Goal: Task Accomplishment & Management: Manage account settings

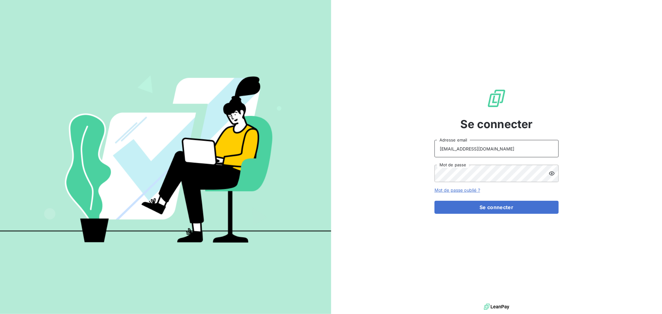
click at [488, 143] on input "[EMAIL_ADDRESS][DOMAIN_NAME]" at bounding box center [497, 148] width 124 height 17
type input "[EMAIL_ADDRESS][DOMAIN_NAME]"
click at [465, 206] on button "Se connecter" at bounding box center [497, 207] width 124 height 13
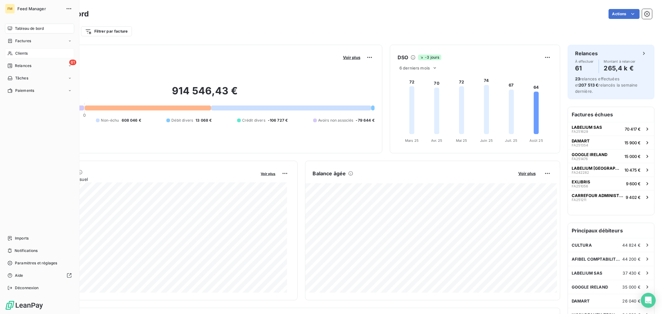
click at [38, 52] on div "Clients" at bounding box center [39, 53] width 69 height 10
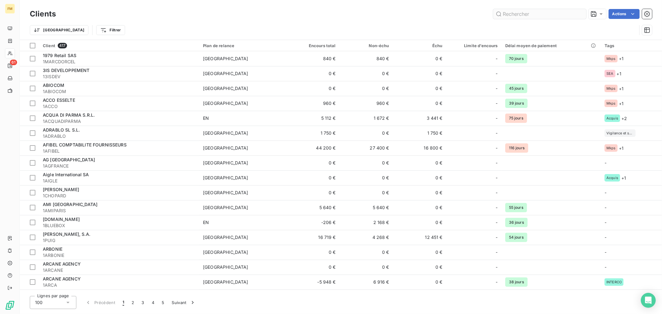
click at [533, 16] on input "text" at bounding box center [539, 14] width 93 height 10
click at [527, 11] on input "text" at bounding box center [539, 14] width 93 height 10
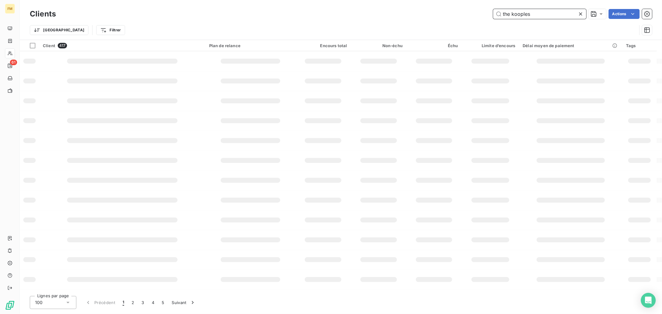
type input "the kooples"
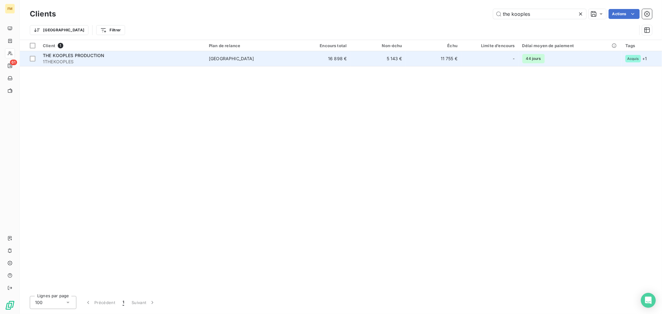
click at [263, 59] on span "[GEOGRAPHIC_DATA]" at bounding box center [250, 59] width 83 height 6
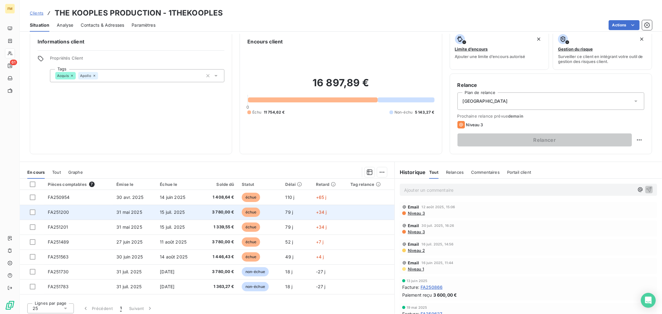
scroll to position [10, 0]
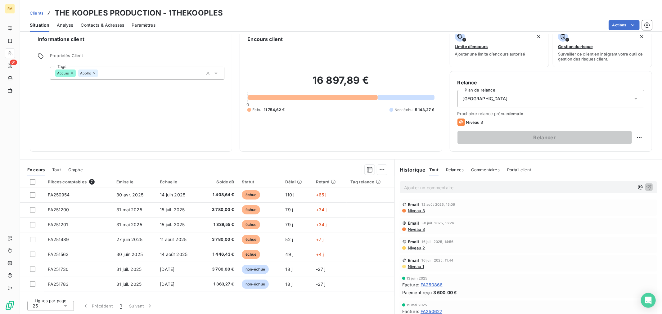
click at [439, 187] on p "Ajouter un commentaire ﻿" at bounding box center [519, 188] width 230 height 8
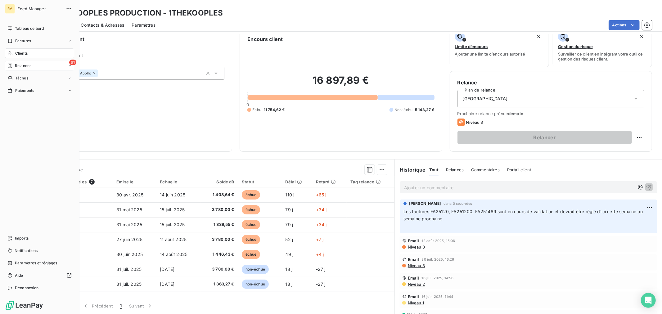
click at [19, 69] on div "61 Relances" at bounding box center [39, 66] width 69 height 10
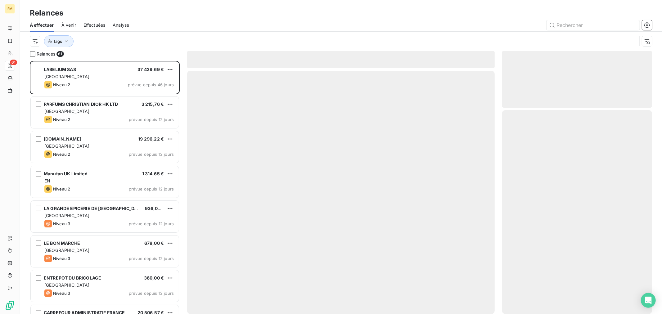
scroll to position [248, 145]
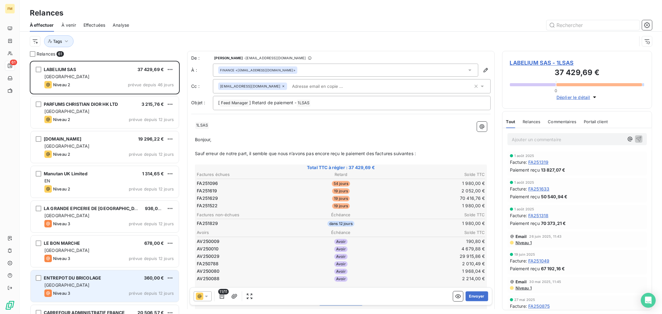
click at [61, 270] on div "ENTREPOT DU BRICOLAGE 360,00 € FRANCE Niveau 3 prévue depuis 12 jours" at bounding box center [104, 286] width 149 height 32
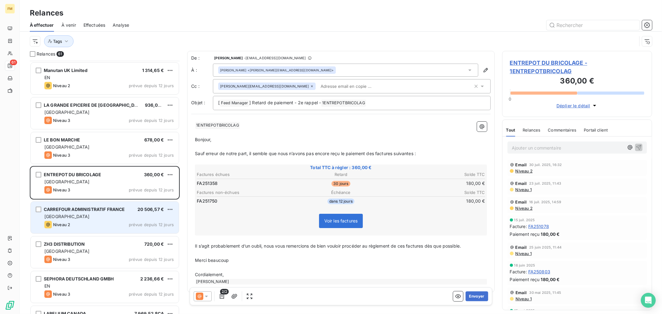
click at [63, 230] on div "CARREFOUR ADMINISTRATIF FRANCE 20 506,57 € FRANCE Niveau 2 prévue depuis 12 jou…" at bounding box center [105, 218] width 148 height 32
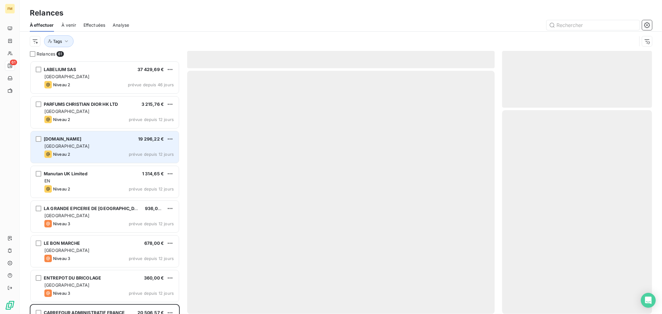
click at [75, 157] on div "Niveau 2 prévue depuis 12 jours" at bounding box center [108, 154] width 129 height 7
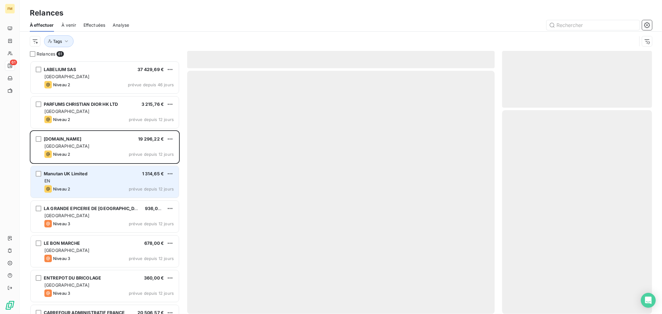
click at [66, 196] on div "Manutan UK Limited 1 314,65 € EN Niveau 2 prévue depuis 12 jours" at bounding box center [105, 182] width 148 height 32
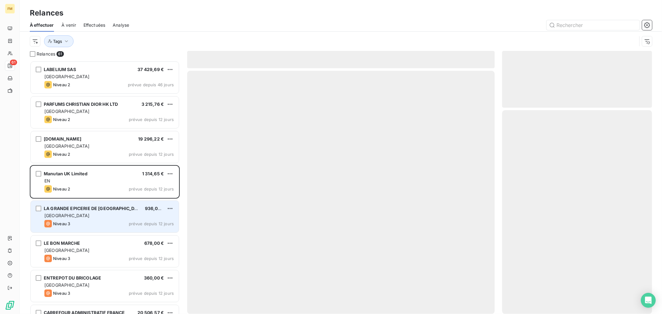
click at [79, 228] on div "Niveau 3 prévue depuis 12 jours" at bounding box center [108, 223] width 129 height 7
